Goal: Task Accomplishment & Management: Complete application form

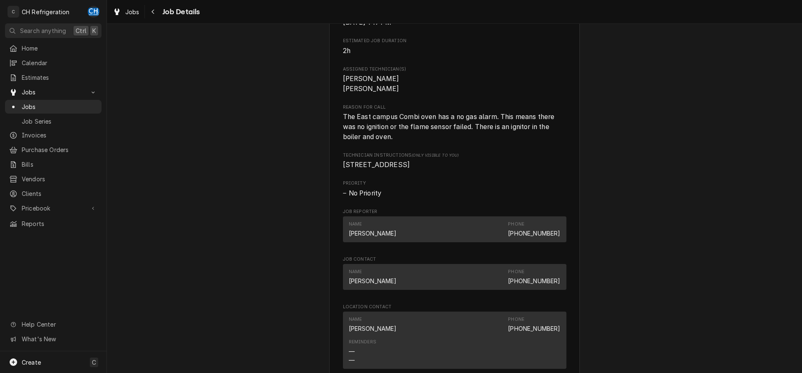
scroll to position [426, 0]
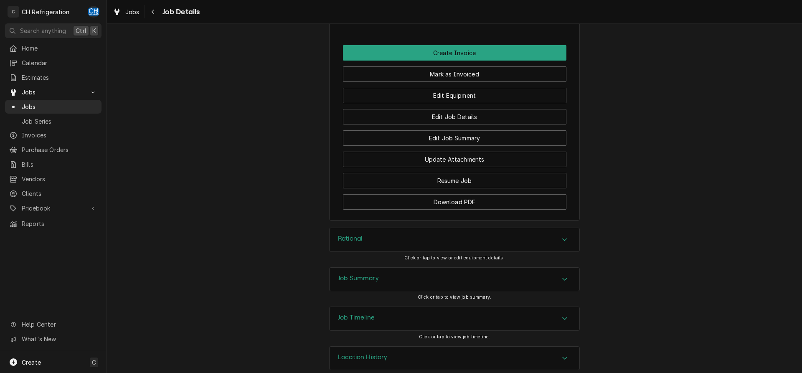
click at [373, 268] on div "Job Summary" at bounding box center [454, 279] width 250 height 23
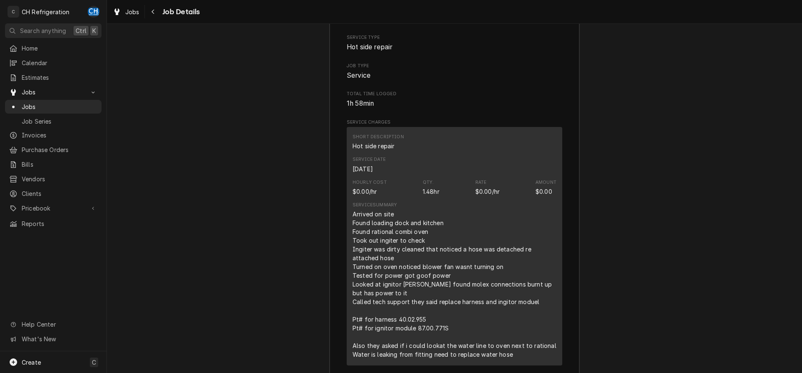
scroll to position [1225, 0]
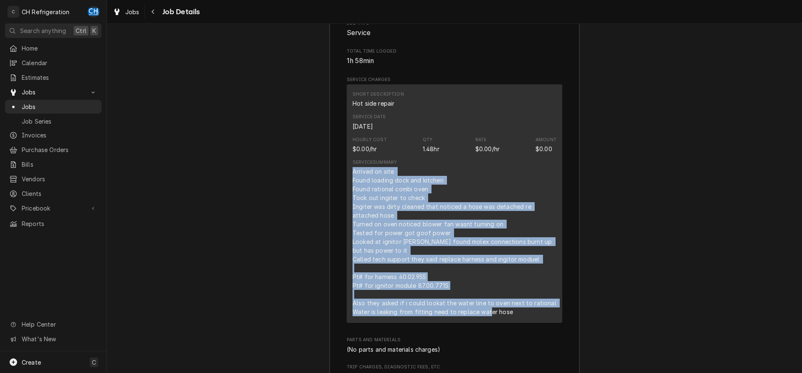
drag, startPoint x: 348, startPoint y: 157, endPoint x: 539, endPoint y: 299, distance: 237.9
click at [539, 299] on div "Short Description Hot side repair Service Date Aug 25, 2025 Hourly Cost $0.00/h…" at bounding box center [454, 203] width 215 height 238
copy div "Arrived on site Found loading dock and kitchen Found rational combi oven Took o…"
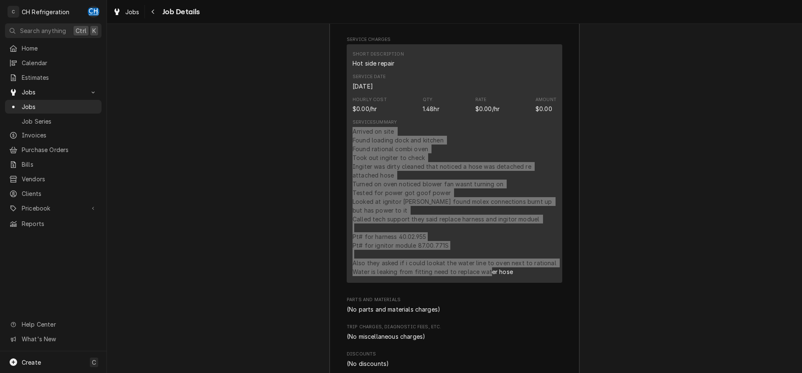
scroll to position [1268, 0]
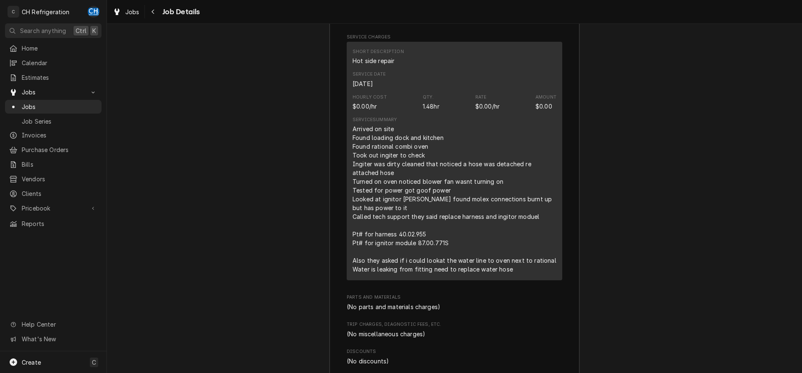
click at [537, 229] on div "Arrived on site Found loading dock and kitchen Found rational combi oven Took o…" at bounding box center [454, 198] width 204 height 149
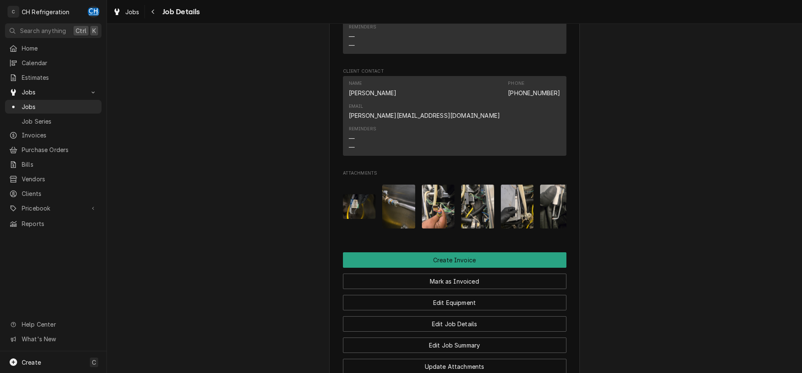
scroll to position [767, 0]
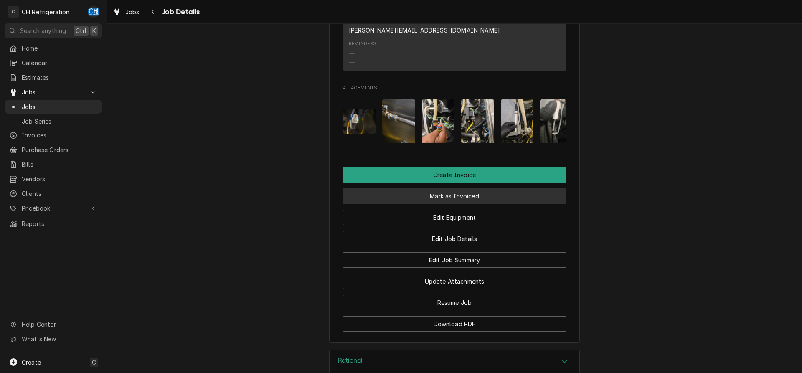
click at [458, 188] on button "Mark as Invoiced" at bounding box center [454, 195] width 223 height 15
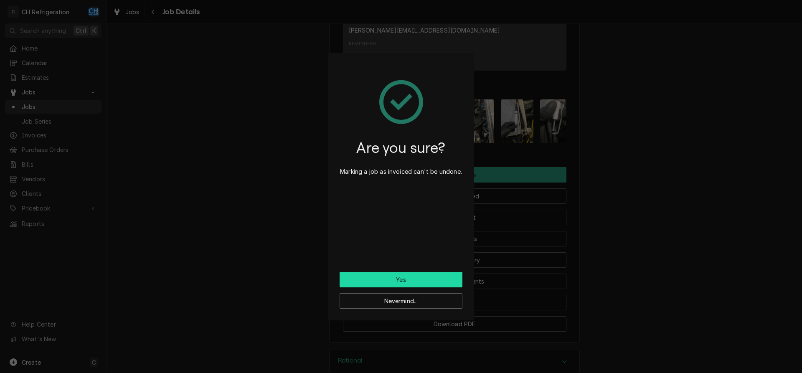
click at [412, 285] on button "Yes" at bounding box center [401, 279] width 123 height 15
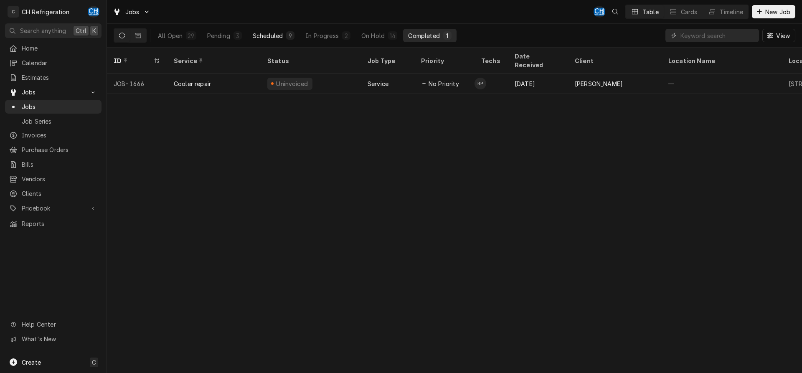
click at [266, 37] on div "Scheduled" at bounding box center [268, 35] width 30 height 9
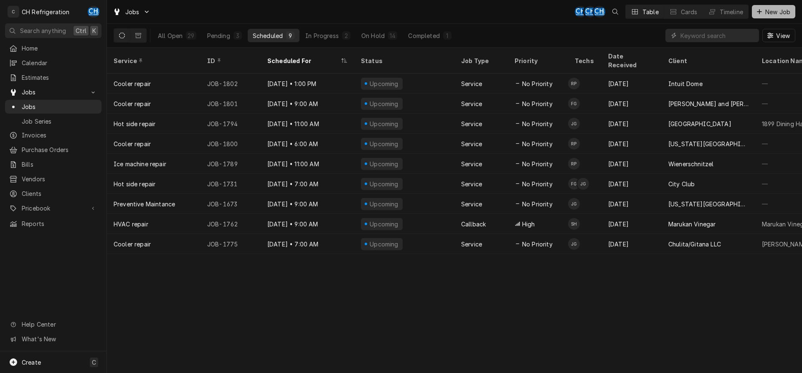
click at [785, 15] on span "New Job" at bounding box center [777, 12] width 28 height 9
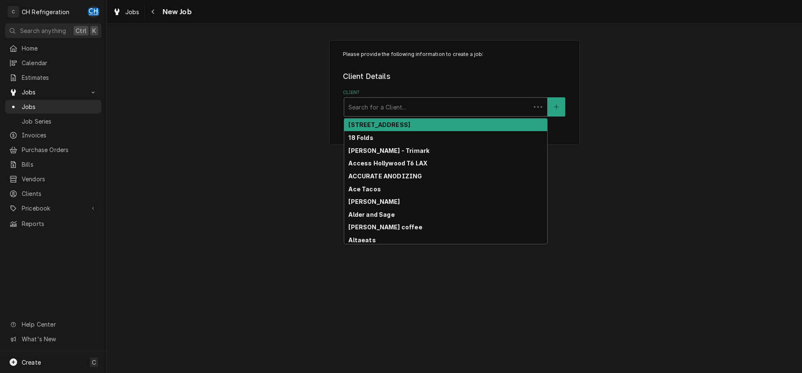
click at [436, 108] on div "Client" at bounding box center [437, 106] width 178 height 15
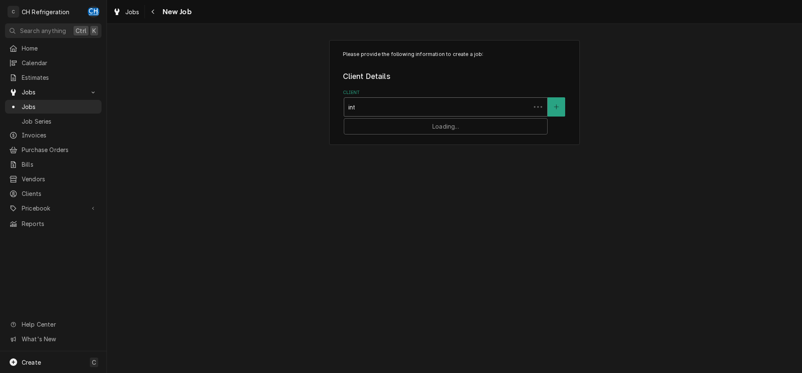
type input "intu"
click at [425, 126] on div "Intuit Dome" at bounding box center [445, 125] width 203 height 13
click at [470, 188] on div "Service Location" at bounding box center [445, 187] width 195 height 15
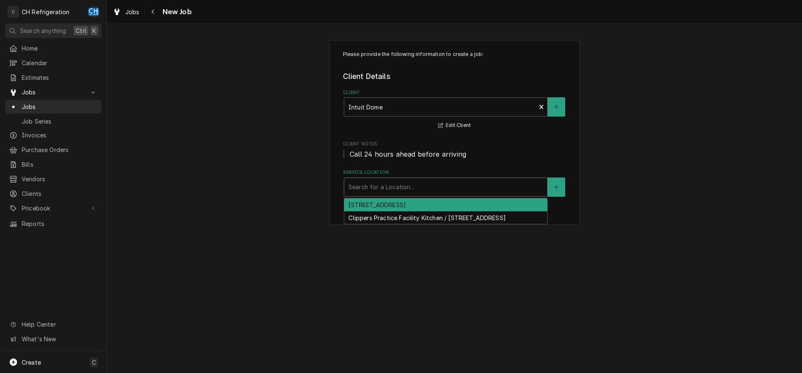
click at [442, 203] on div "3846 W Century Blvd, Inglewood, CA 90303" at bounding box center [445, 204] width 203 height 13
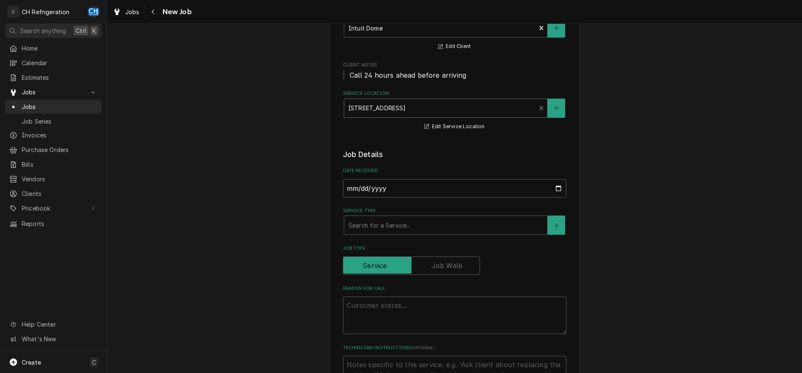
scroll to position [85, 0]
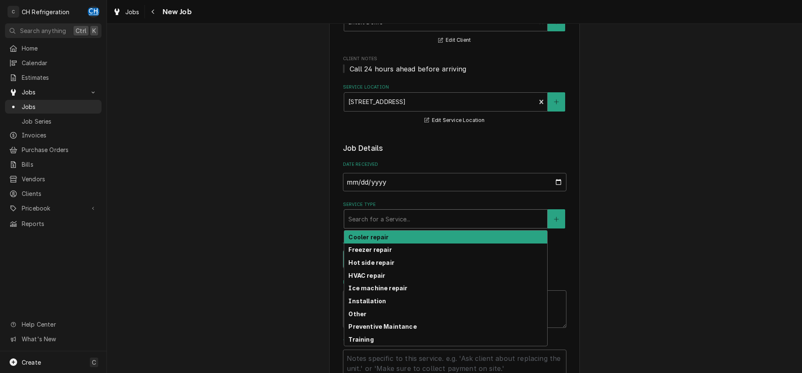
click at [388, 225] on div "Service Type" at bounding box center [445, 218] width 195 height 15
click at [379, 240] on strong "Cooler repair" at bounding box center [368, 236] width 40 height 7
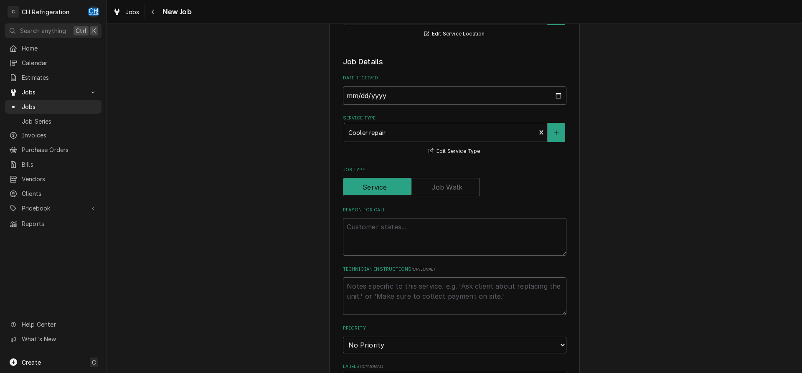
scroll to position [213, 0]
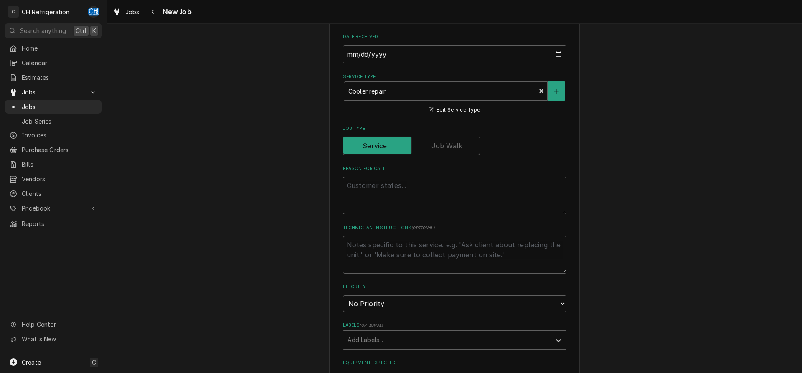
click at [388, 180] on textarea "Reason For Call" at bounding box center [454, 196] width 223 height 38
paste textarea "*Sushi Kitchen / Room #1-1F13.13 / Model #: R2A-FS / Serial #: M57958K / Unit i…"
type textarea "x"
type textarea "*Sushi Kitchen / Room #1-1F13.13 / Model #: R2A-FS / Serial #: M57958K / Unit i…"
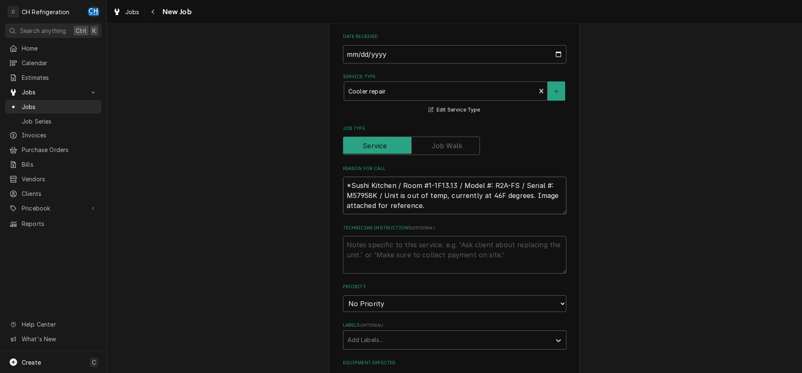
type textarea "x"
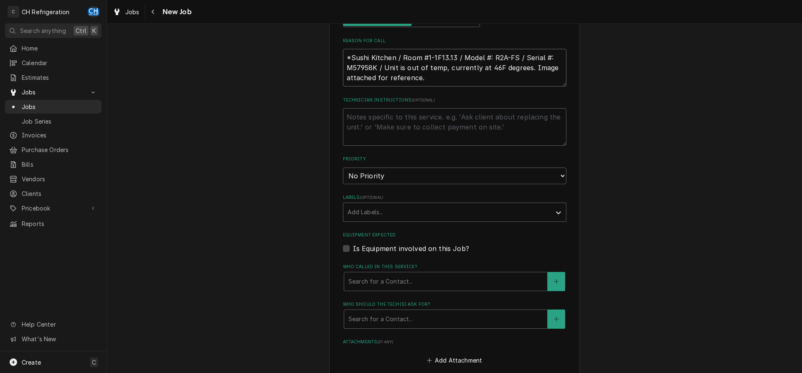
scroll to position [469, 0]
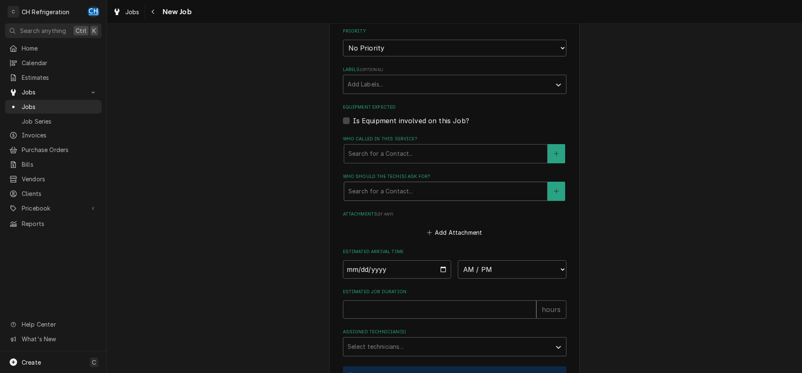
type textarea "*Sushi Kitchen / Room #1-1F13.13 / Model #: R2A-FS / Serial #: M57958K / Unit i…"
click at [403, 190] on div "Who should the tech(s) ask for?" at bounding box center [445, 191] width 195 height 15
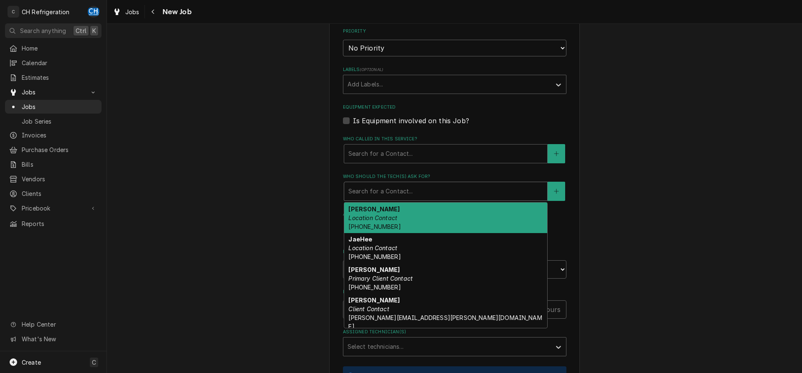
click at [405, 212] on div "Ernesto Location Contact (510) 613-5962" at bounding box center [445, 218] width 203 height 30
type textarea "x"
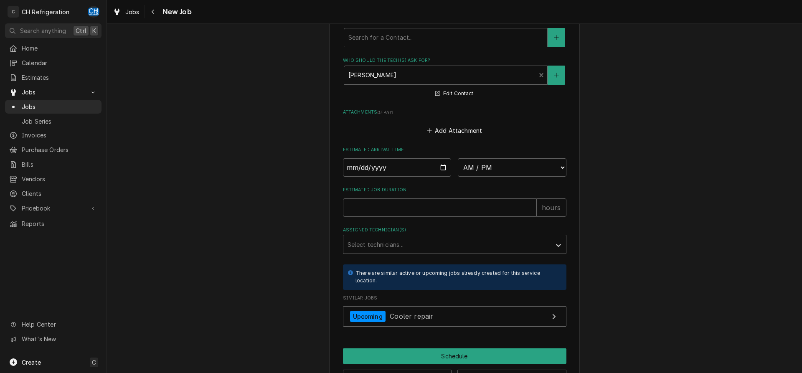
scroll to position [614, 0]
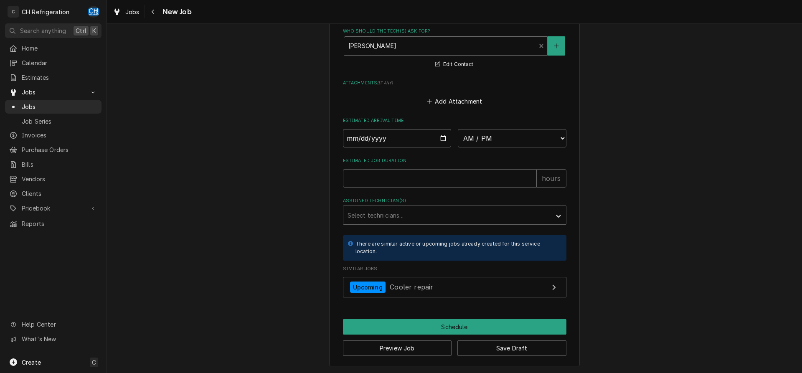
click at [443, 133] on input "Date" at bounding box center [397, 138] width 109 height 18
click at [441, 135] on input "Date" at bounding box center [397, 138] width 109 height 18
type input "2025-08-26"
click at [458, 129] on select "AM / PM 6:00 AM 6:15 AM 6:30 AM 6:45 AM 7:00 AM 7:15 AM 7:30 AM 7:45 AM 8:00 AM…" at bounding box center [512, 138] width 109 height 18
type textarea "x"
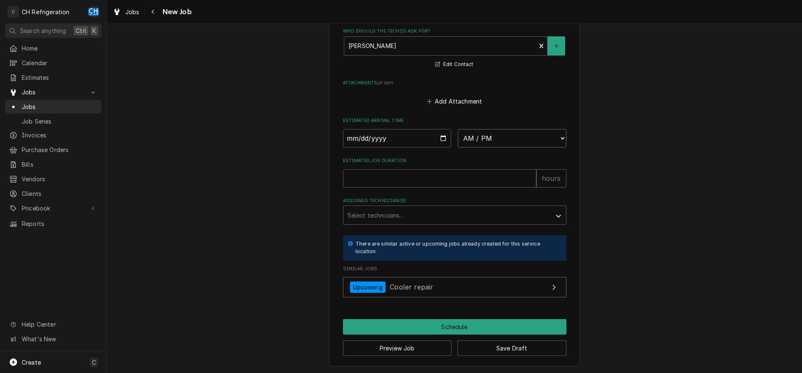
select select "13:30:00"
click option "1:30 PM" at bounding box center [0, 0] width 0 height 0
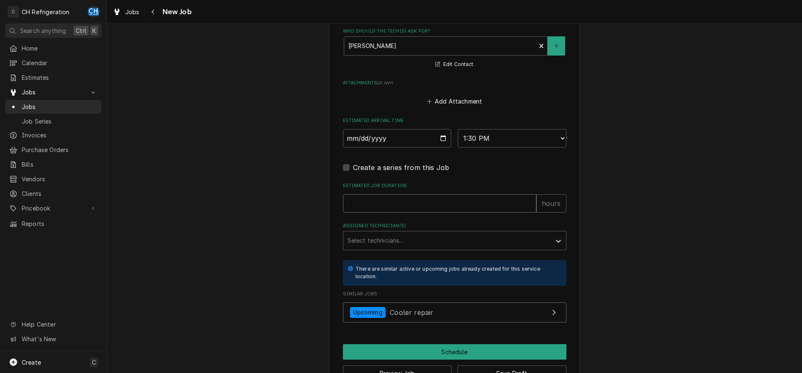
click at [419, 205] on input "Estimated Job Duration" at bounding box center [439, 203] width 193 height 18
type textarea "x"
type input "2"
type textarea "x"
type input "2"
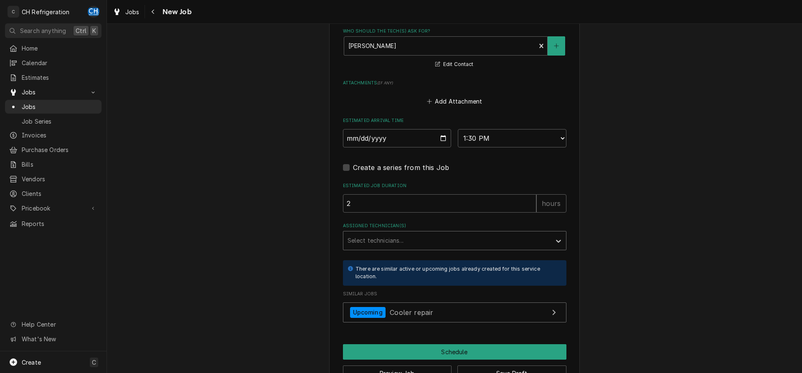
click at [416, 235] on div "Assigned Technician(s)" at bounding box center [446, 240] width 199 height 15
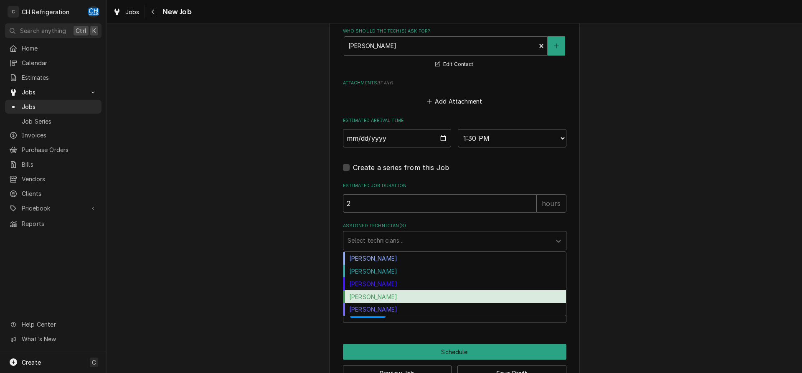
click at [386, 293] on div "[PERSON_NAME]" at bounding box center [454, 296] width 223 height 13
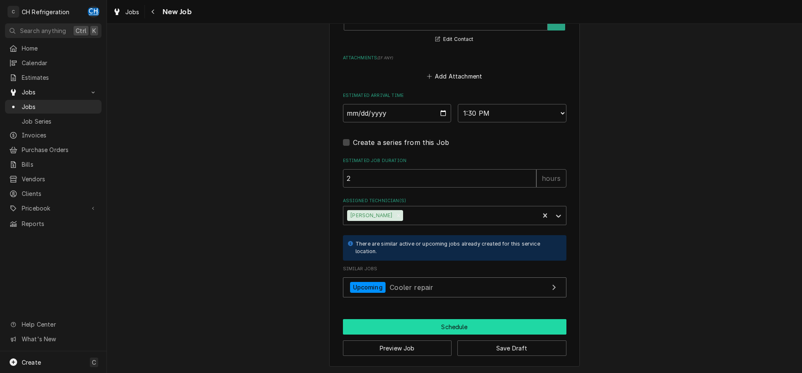
click at [431, 321] on button "Schedule" at bounding box center [454, 326] width 223 height 15
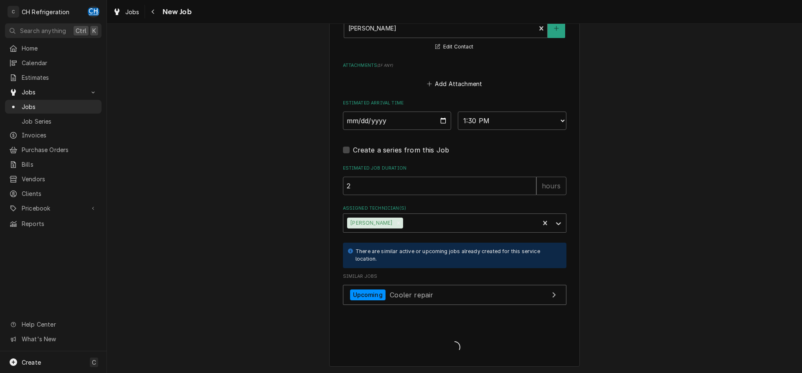
type textarea "x"
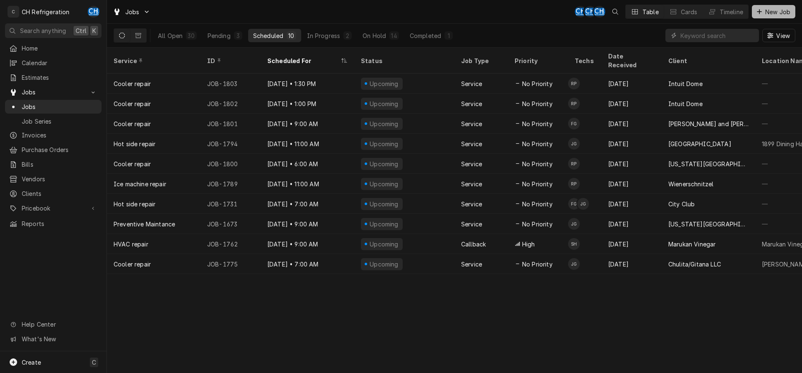
click at [765, 10] on span "New Job" at bounding box center [777, 12] width 28 height 9
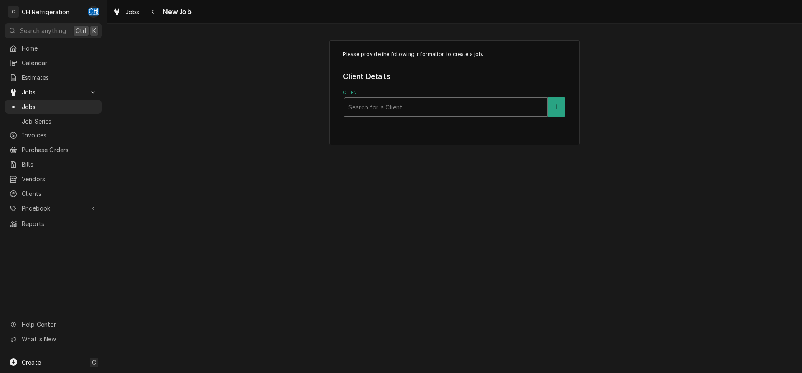
click at [426, 107] on div "Client" at bounding box center [445, 106] width 195 height 15
type input "[PERSON_NAME]"
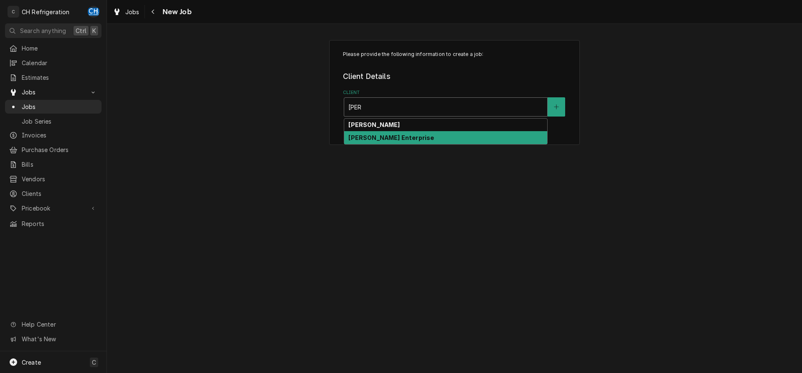
click at [432, 132] on div "[PERSON_NAME] Enterprise" at bounding box center [445, 137] width 203 height 13
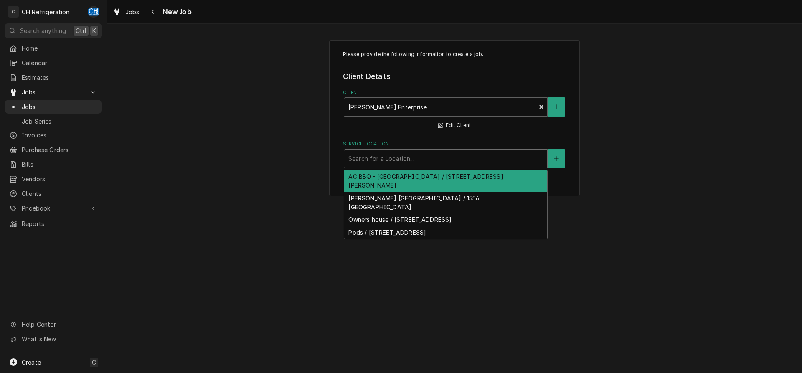
click at [431, 161] on div "Service Location" at bounding box center [445, 158] width 195 height 15
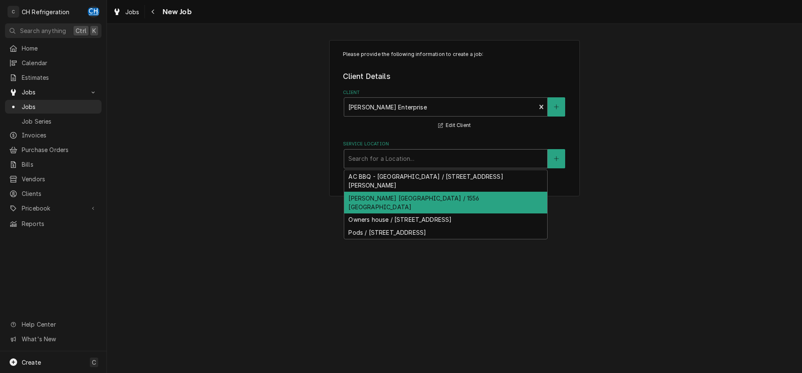
click at [432, 196] on div "[PERSON_NAME] [GEOGRAPHIC_DATA] / 1556 [GEOGRAPHIC_DATA]" at bounding box center [445, 203] width 203 height 22
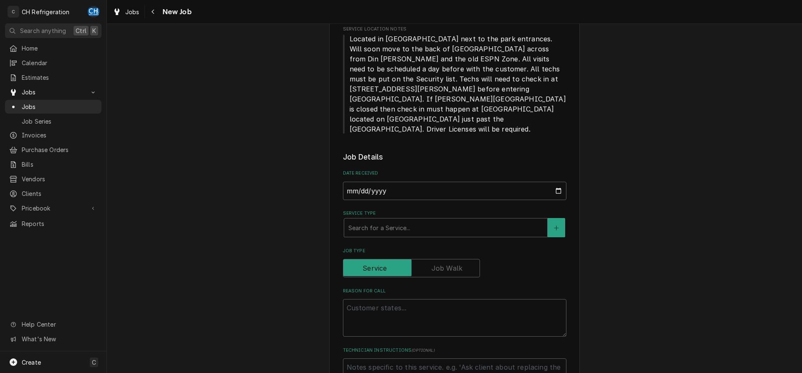
scroll to position [213, 0]
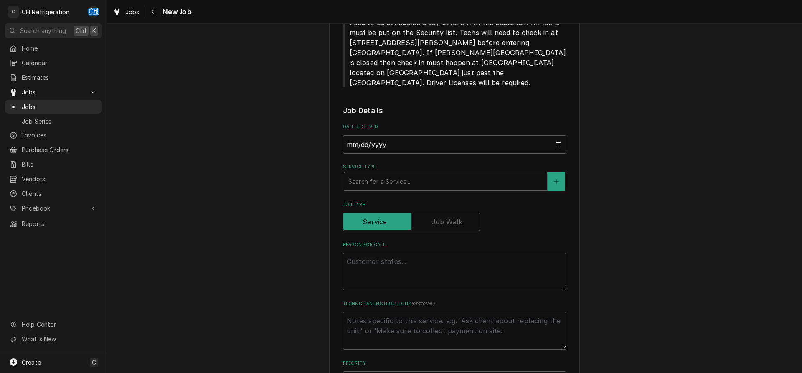
click at [527, 164] on div "Service Type Search for a Service..." at bounding box center [454, 177] width 223 height 27
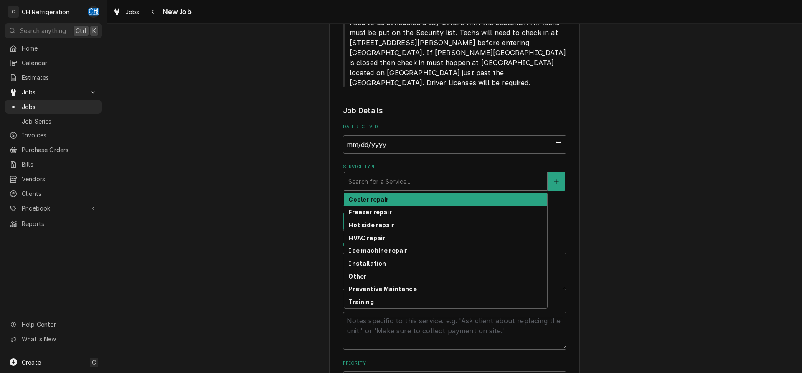
click at [517, 174] on div "Service Type" at bounding box center [445, 181] width 195 height 15
click at [448, 193] on div "Cooler repair" at bounding box center [445, 199] width 203 height 13
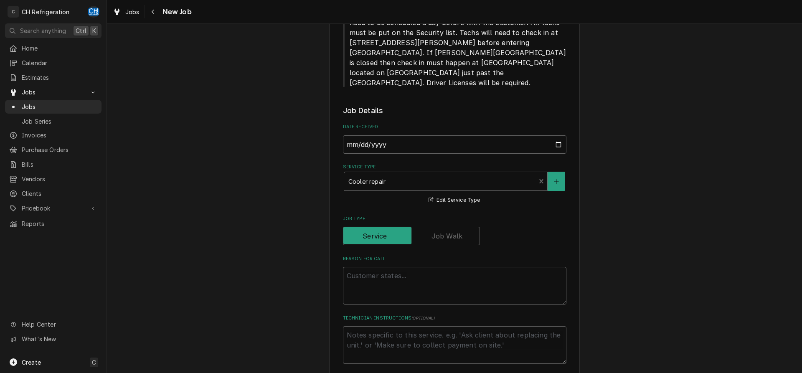
click at [430, 267] on textarea "Reason For Call" at bounding box center [454, 286] width 223 height 38
type textarea "x"
type textarea "w"
type textarea "x"
type textarea "wa"
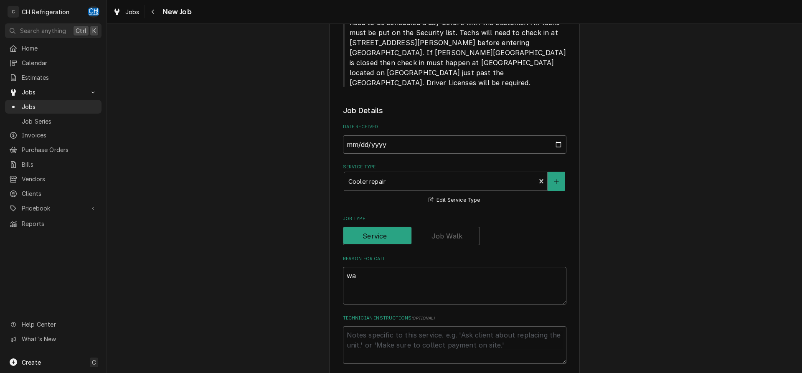
type textarea "x"
type textarea "wal"
type textarea "x"
type textarea "walk"
type textarea "x"
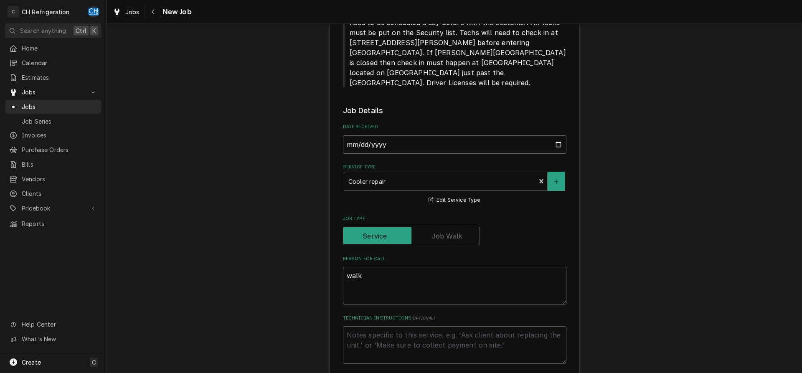
type textarea "walk"
type textarea "x"
type textarea "walk i"
type textarea "x"
type textarea "walk in"
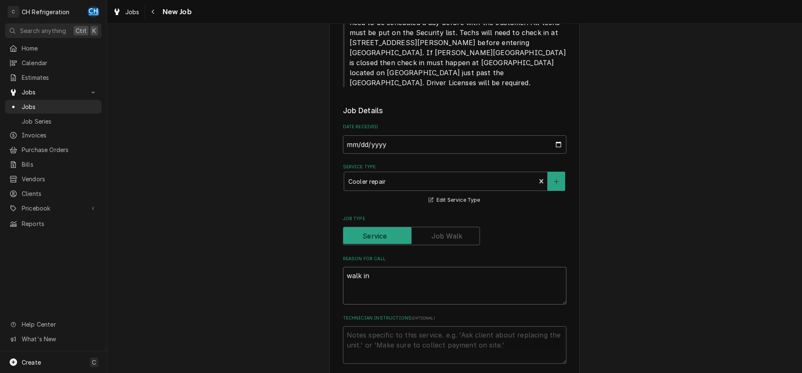
type textarea "x"
type textarea "walk in"
type textarea "x"
type textarea "walk in c"
type textarea "x"
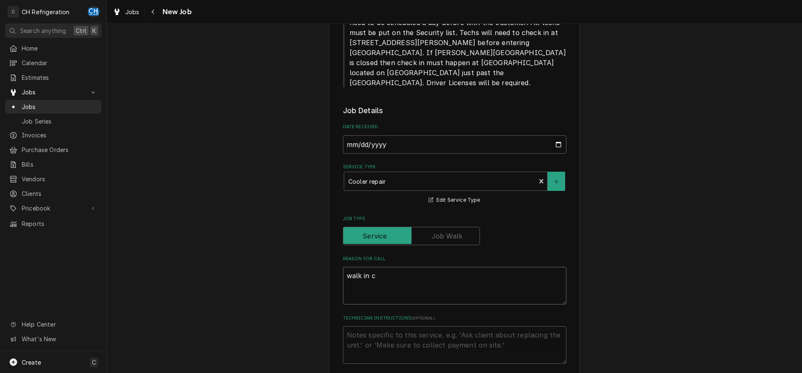
type textarea "walk in co"
type textarea "x"
type textarea "walk in coo"
type textarea "x"
type textarea "walk in cool"
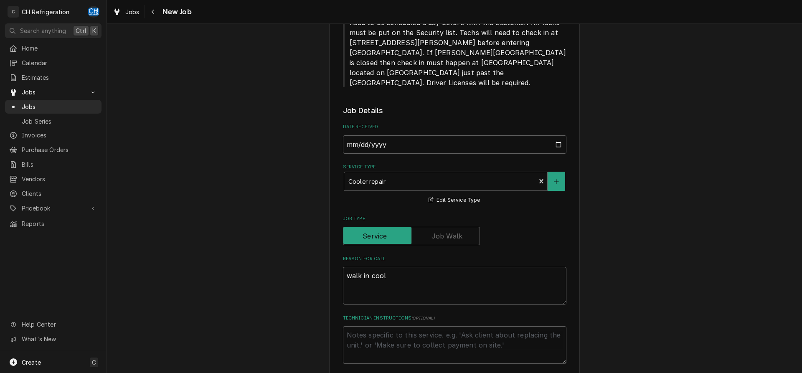
type textarea "x"
type textarea "walk in coole"
type textarea "x"
type textarea "walk in cooler"
type textarea "x"
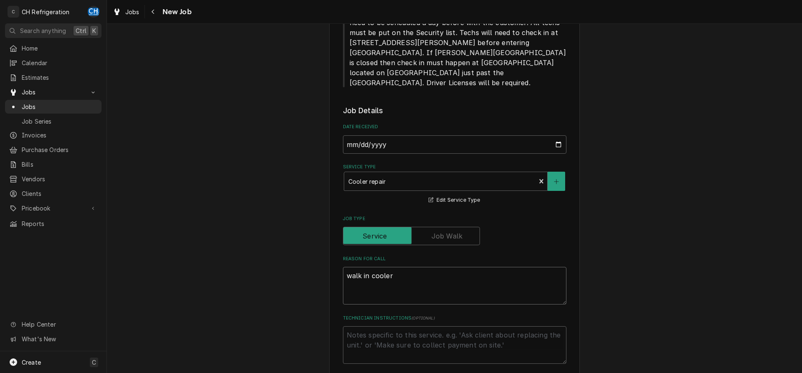
type textarea "walk in cooler"
type textarea "x"
type textarea "walk in cooler i"
type textarea "x"
type textarea "walk in cooler is"
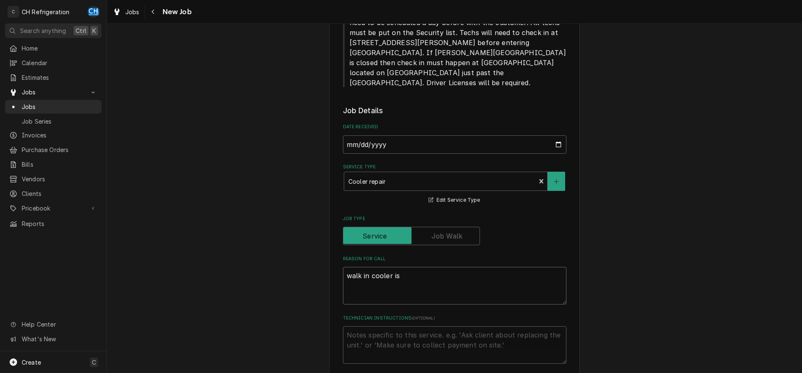
type textarea "x"
type textarea "walk in cooler isa"
type textarea "x"
type textarea "walk in cooler is"
type textarea "x"
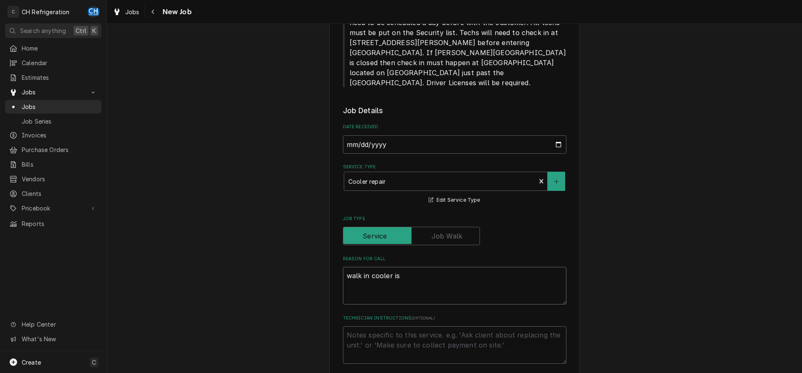
type textarea "walk in cooler is"
type textarea "x"
type textarea "walk in cooler is a"
type textarea "x"
type textarea "walk in cooler is at"
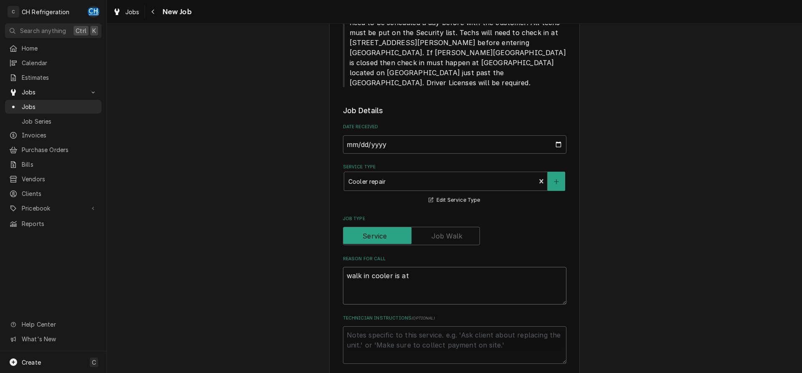
type textarea "x"
type textarea "walk in cooler is at"
type textarea "x"
type textarea "walk in cooler is at 5"
type textarea "x"
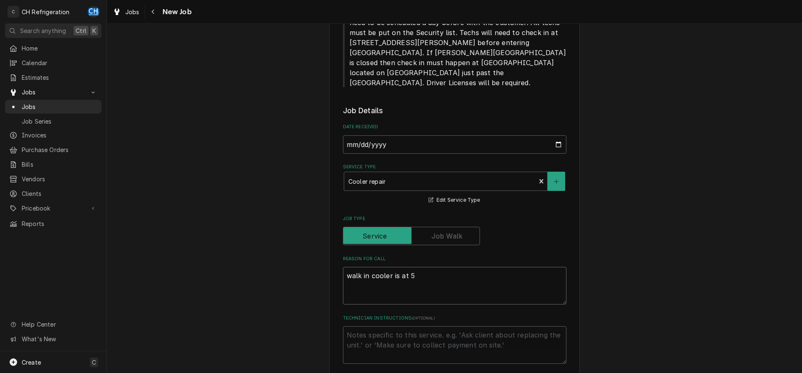
type textarea "walk in cooler is at 56"
type textarea "x"
type textarea "walk in cooler is at 56F"
type textarea "x"
type textarea "walk in cooler is at 56FD"
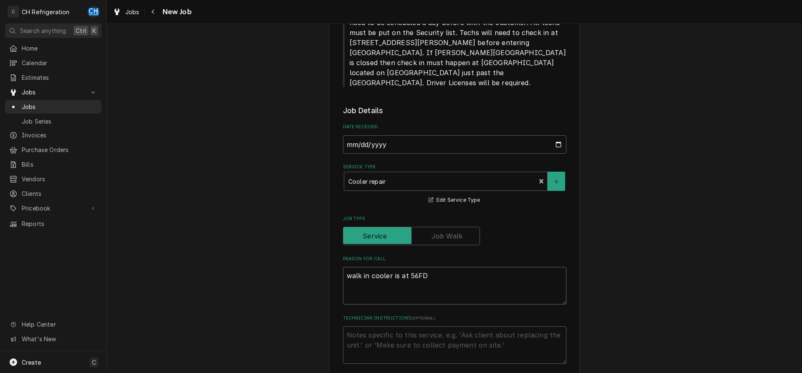
type textarea "x"
type textarea "walk in cooler is at 56F"
type textarea "x"
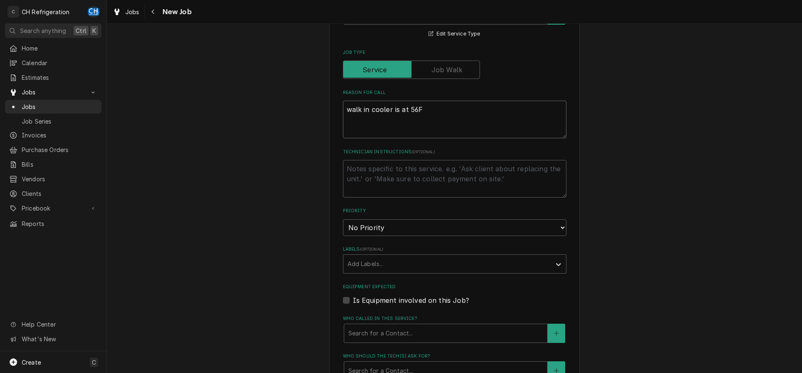
scroll to position [383, 0]
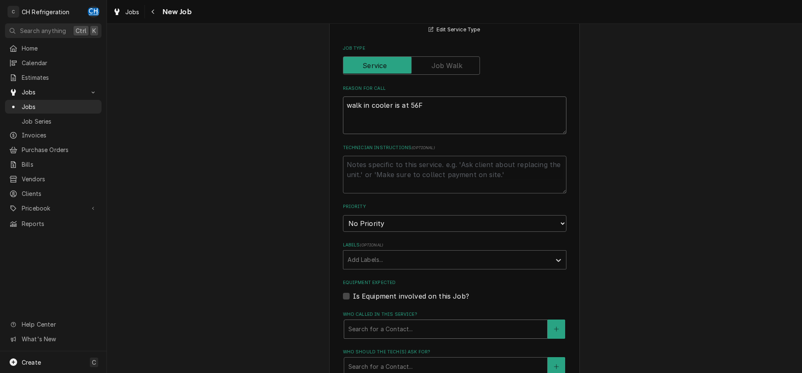
type textarea "walk in cooler is at 56F"
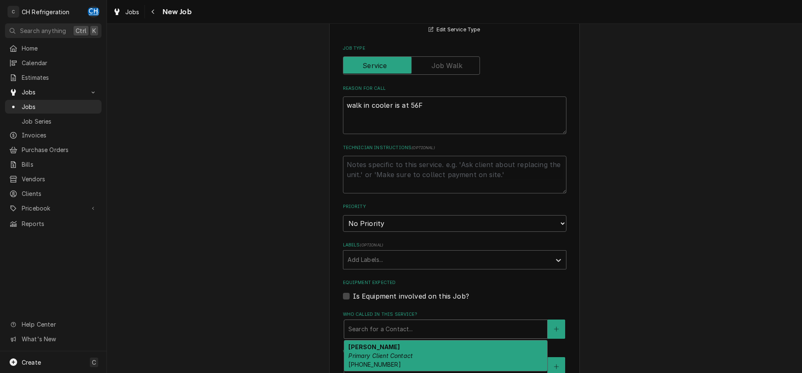
click at [438, 322] on div "Who called in this service?" at bounding box center [445, 329] width 195 height 15
click at [432, 340] on div "[PERSON_NAME] Primary Client Contact [PHONE_NUMBER]" at bounding box center [445, 355] width 203 height 30
type textarea "x"
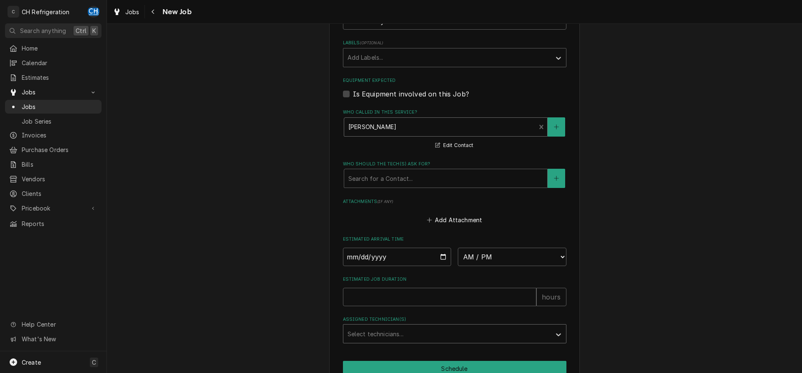
scroll to position [596, 0]
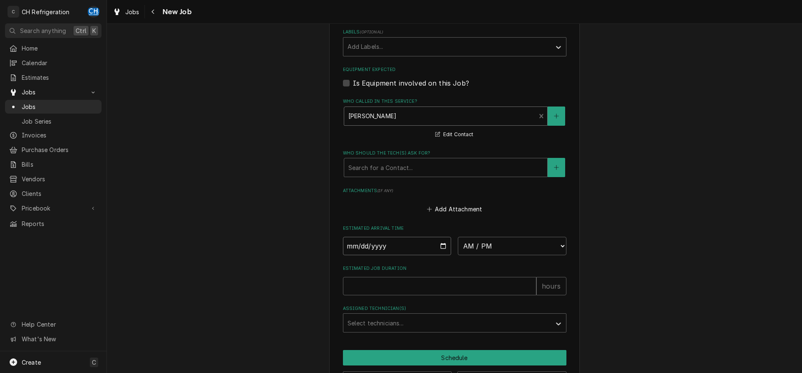
click at [443, 237] on input "Date" at bounding box center [397, 246] width 109 height 18
type input "[DATE]"
type textarea "x"
click at [458, 237] on select "AM / PM 6:00 AM 6:15 AM 6:30 AM 6:45 AM 7:00 AM 7:15 AM 7:30 AM 7:45 AM 8:00 AM…" at bounding box center [512, 246] width 109 height 18
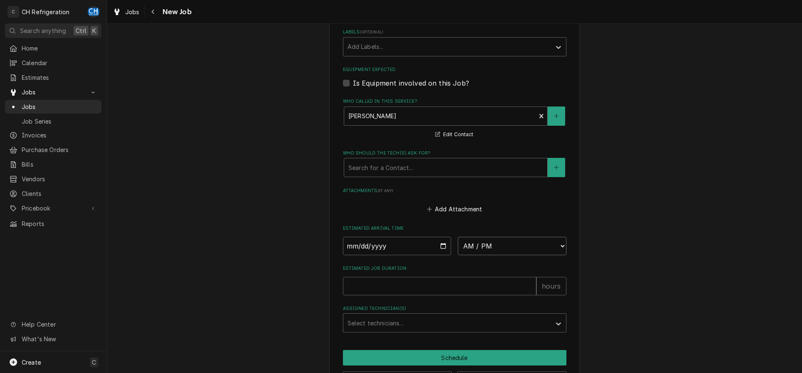
select select "06:30:00"
click option "6:30 AM" at bounding box center [0, 0] width 0 height 0
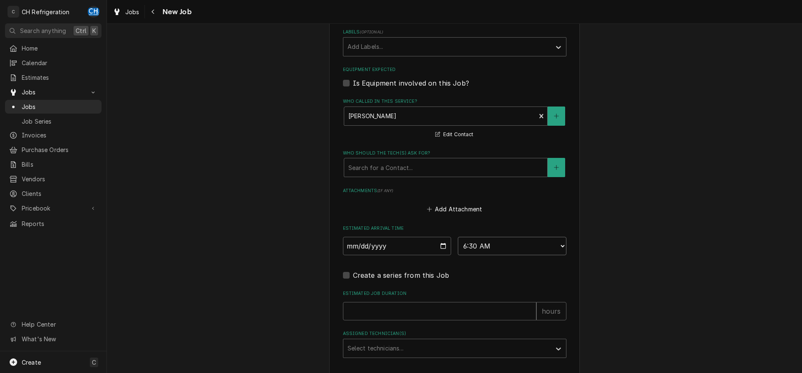
type textarea "x"
type input "1"
click at [529, 302] on input "1" at bounding box center [439, 311] width 193 height 18
type textarea "x"
type input "2"
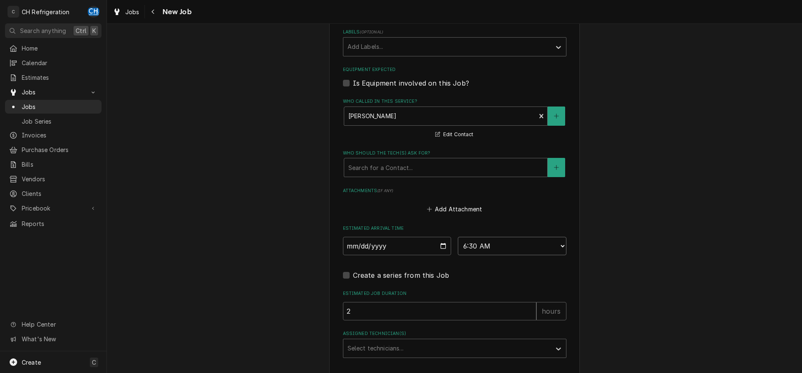
drag, startPoint x: 529, startPoint y: 286, endPoint x: 479, endPoint y: 298, distance: 51.0
click at [527, 302] on input "2" at bounding box center [439, 311] width 193 height 18
click at [411, 341] on div "Assigned Technician(s)" at bounding box center [446, 348] width 199 height 15
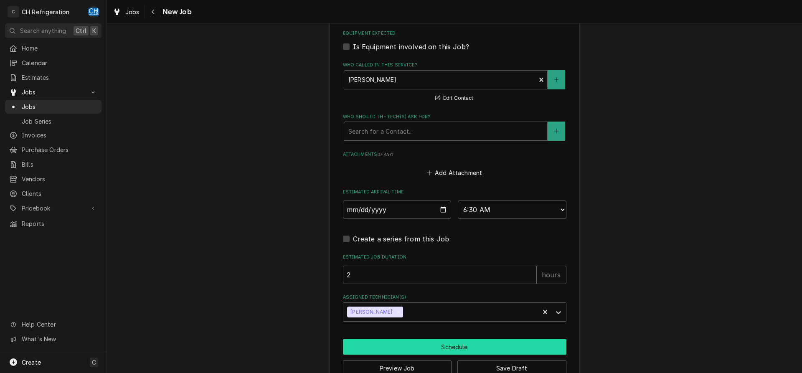
click at [415, 339] on button "Schedule" at bounding box center [454, 346] width 223 height 15
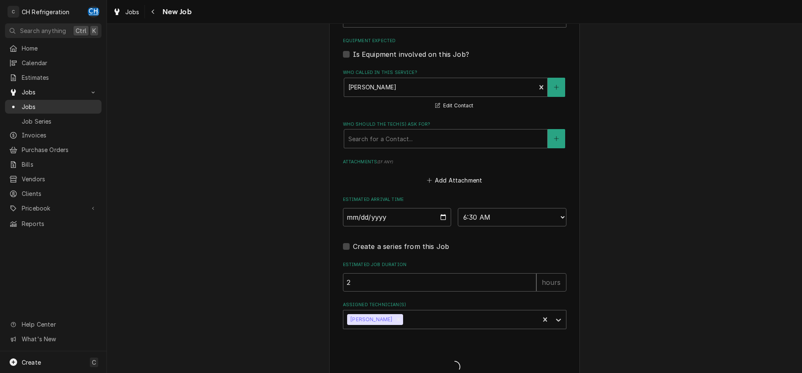
type textarea "x"
